Goal: Information Seeking & Learning: Find specific fact

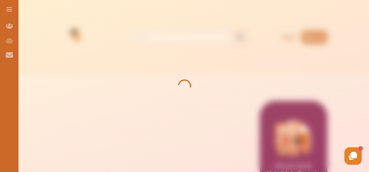
click at [168, 40] on div at bounding box center [184, 86] width 369 height 172
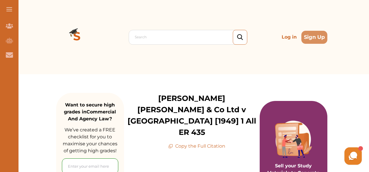
scroll to position [58, 0]
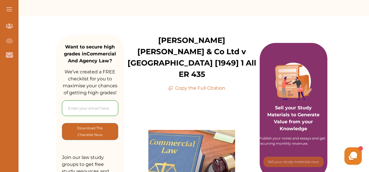
click at [202, 84] on p "Copy the Full Citation" at bounding box center [196, 87] width 57 height 7
click at [205, 84] on p "Copy the Full Citation" at bounding box center [196, 87] width 57 height 7
click at [171, 84] on p "Copy the Full Citation" at bounding box center [196, 87] width 57 height 7
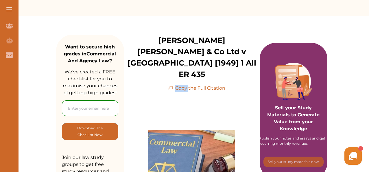
click at [171, 84] on p "Copy the Full Citation" at bounding box center [196, 87] width 57 height 7
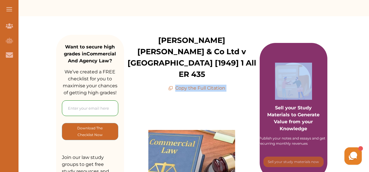
click at [171, 84] on p "Copy the Full Citation" at bounding box center [196, 87] width 57 height 7
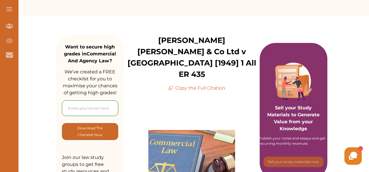
click at [172, 86] on icon at bounding box center [170, 88] width 5 height 5
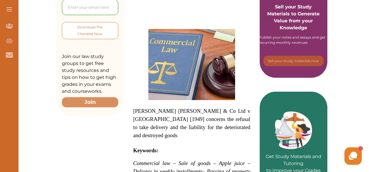
scroll to position [0, 0]
